Goal: Check status: Check status

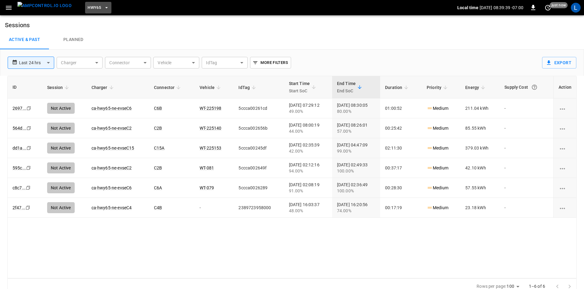
click at [88, 7] on span "HWY65" at bounding box center [94, 7] width 13 height 7
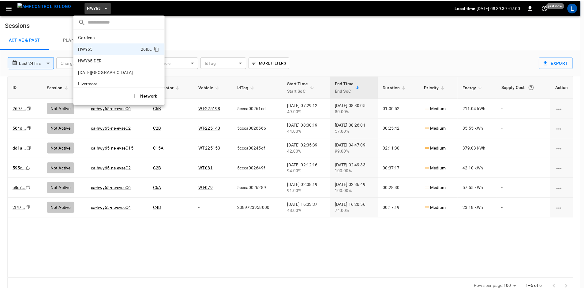
scroll to position [10, 0]
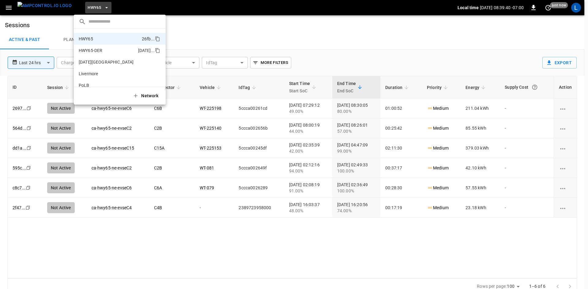
click at [98, 47] on li "HWY65-DER [DATE].." at bounding box center [120, 51] width 92 height 12
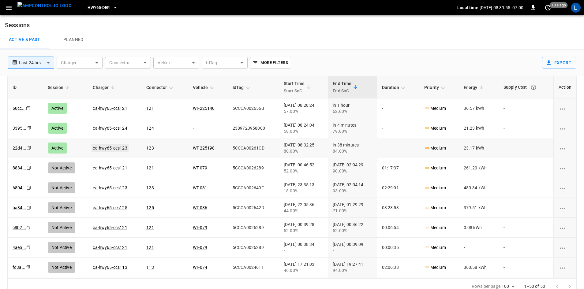
click at [106, 149] on link "ca-hwy65-ccs123" at bounding box center [110, 147] width 37 height 7
click at [114, 147] on link "ca-hwy65-ccs123" at bounding box center [110, 147] width 37 height 7
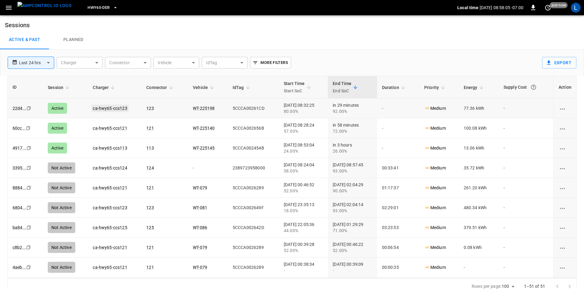
click at [117, 109] on link "ca-hwy65-ccs123" at bounding box center [110, 108] width 37 height 7
click at [117, 148] on link "ca-hwy65-ccs113" at bounding box center [110, 147] width 37 height 7
